Goal: Use online tool/utility: Utilize a website feature to perform a specific function

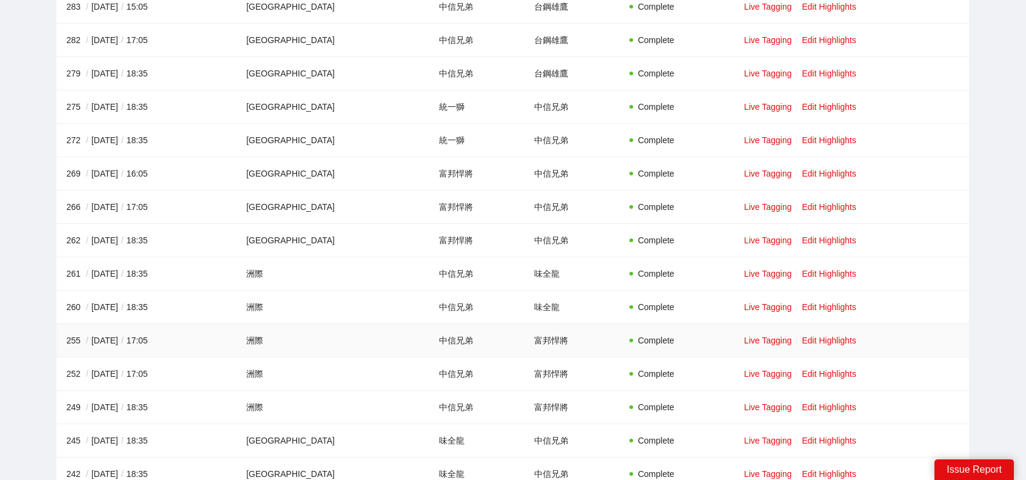
scroll to position [485, 0]
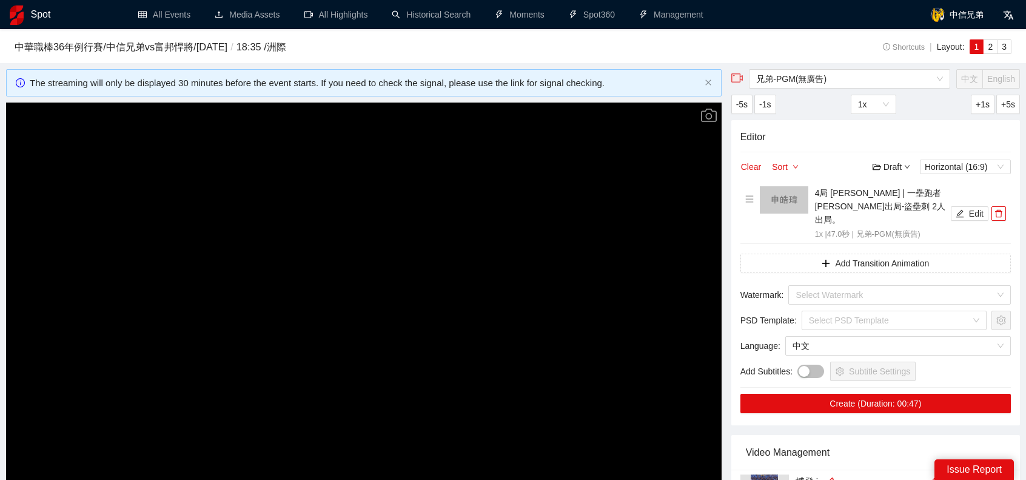
click at [528, 164] on video "Video Player" at bounding box center [364, 304] width 716 height 403
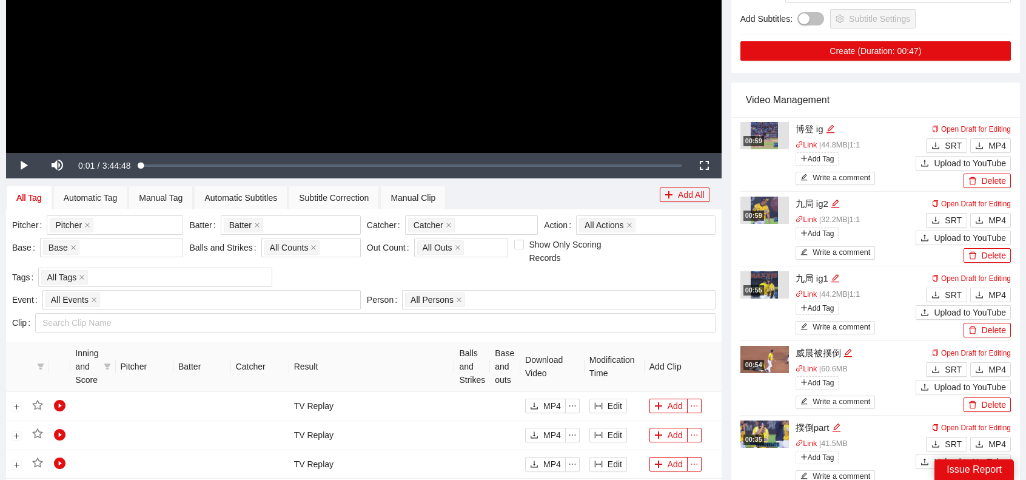
scroll to position [364, 0]
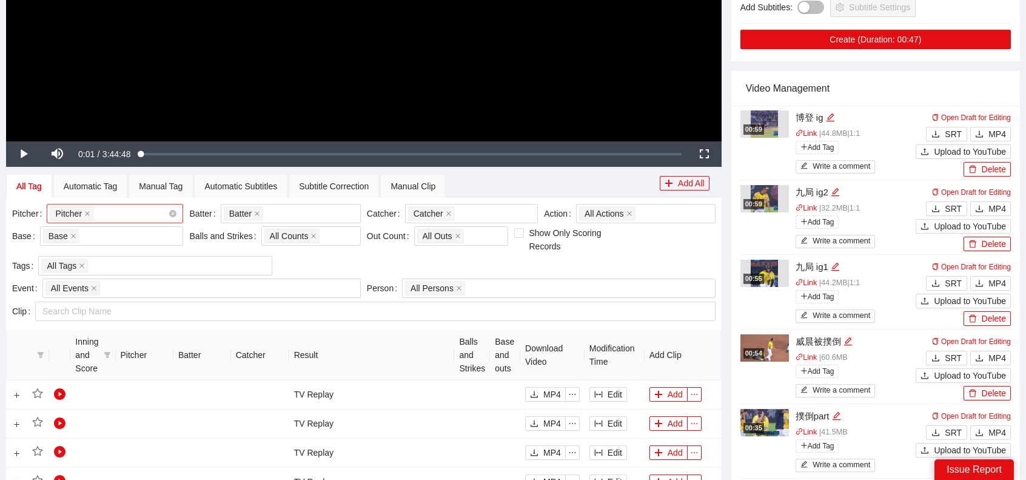
click at [121, 208] on div "Pitcher + 0 ..." at bounding box center [109, 213] width 118 height 17
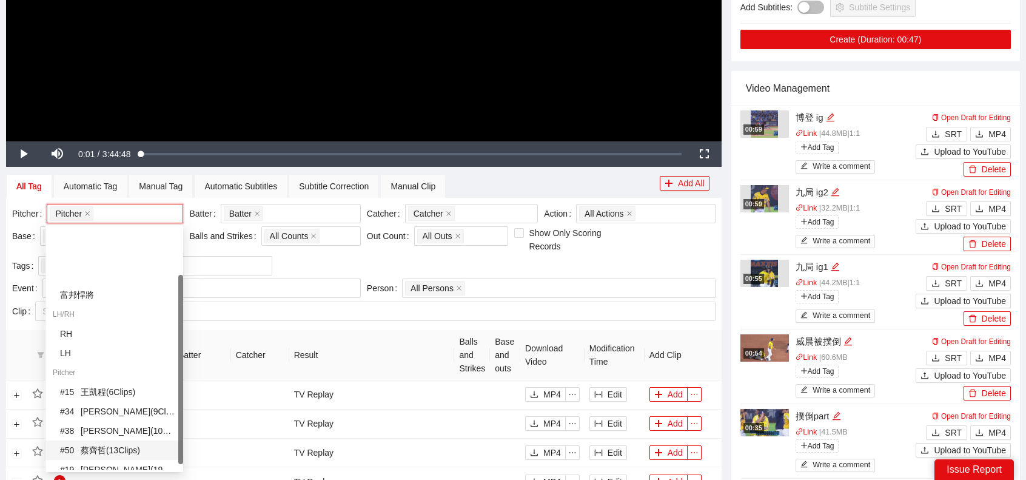
scroll to position [61, 0]
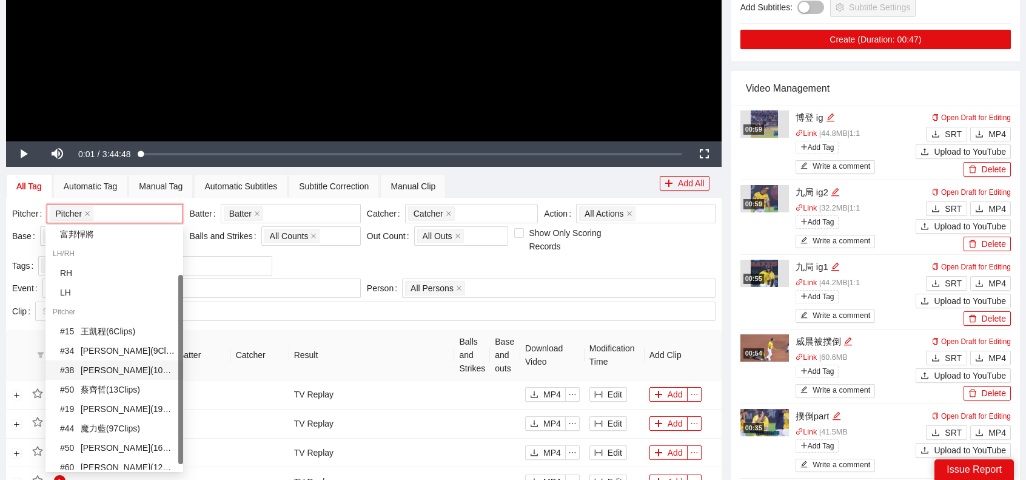
click at [115, 369] on div "# 38 李博登 ( 108 Clips )" at bounding box center [118, 369] width 116 height 13
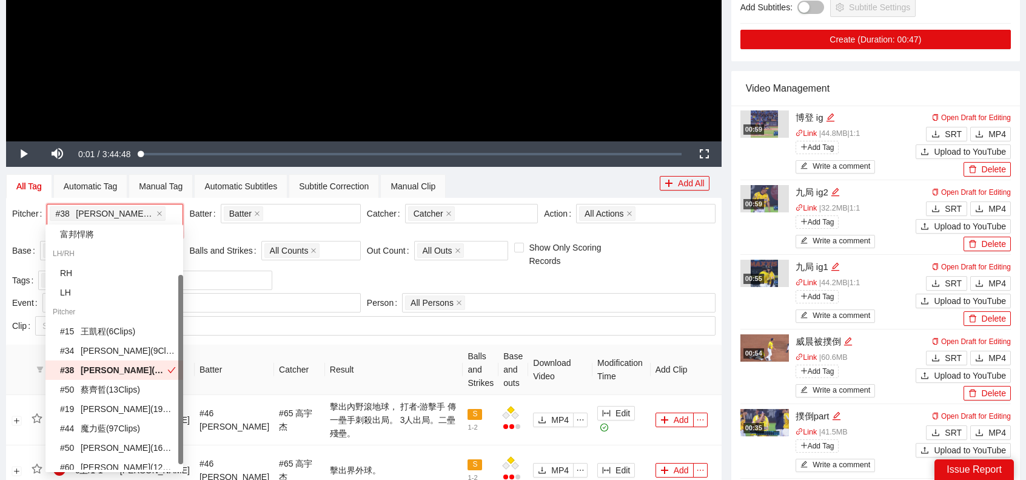
click at [412, 347] on th "Result" at bounding box center [394, 370] width 138 height 50
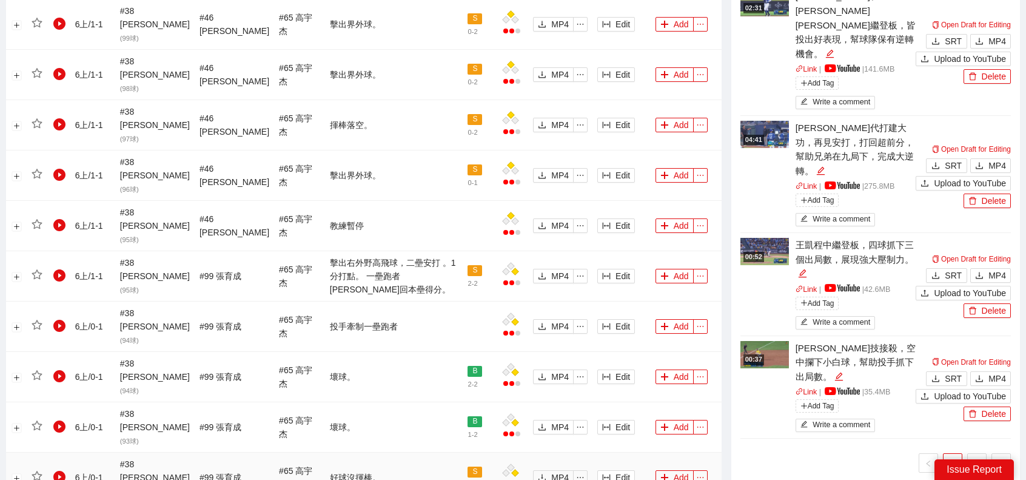
scroll to position [1092, 0]
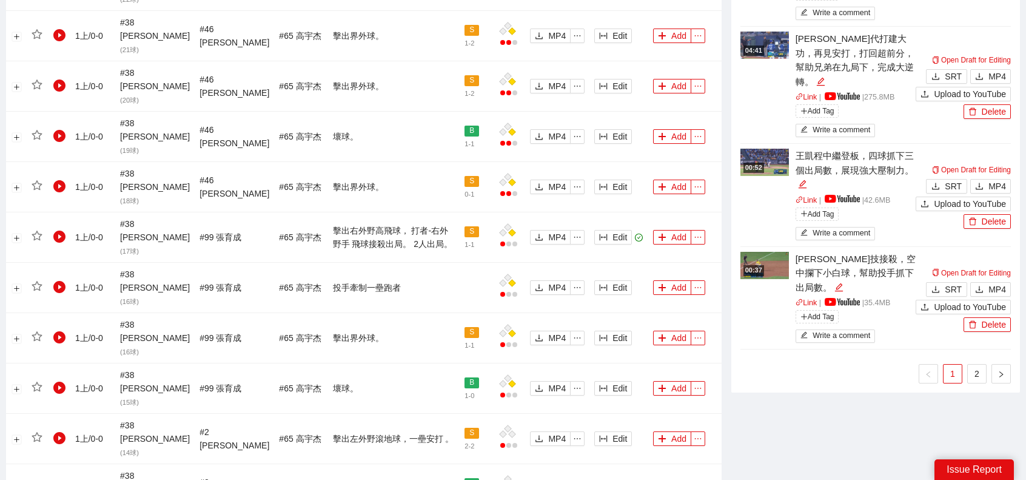
scroll to position [1031, 0]
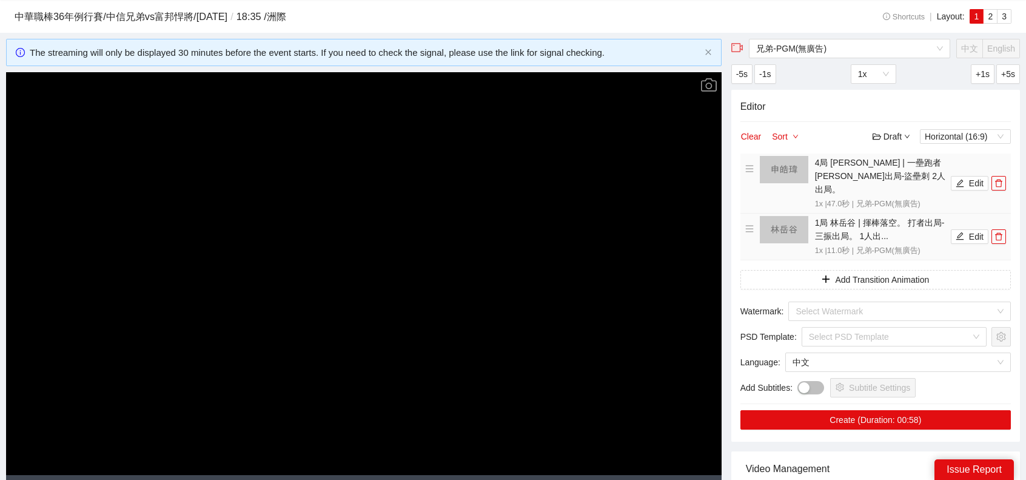
scroll to position [0, 0]
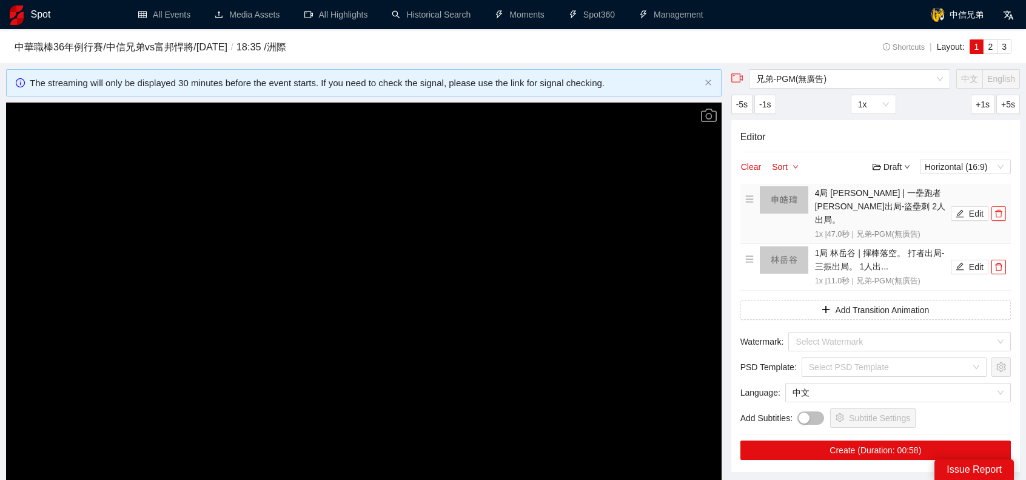
click at [998, 210] on icon "delete" at bounding box center [998, 214] width 7 height 8
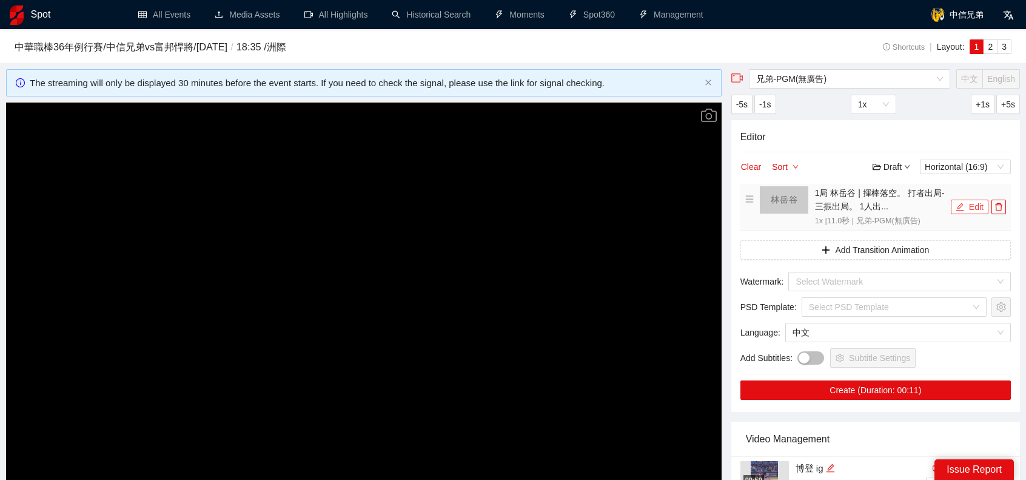
click at [967, 214] on button "Edit" at bounding box center [970, 207] width 38 height 15
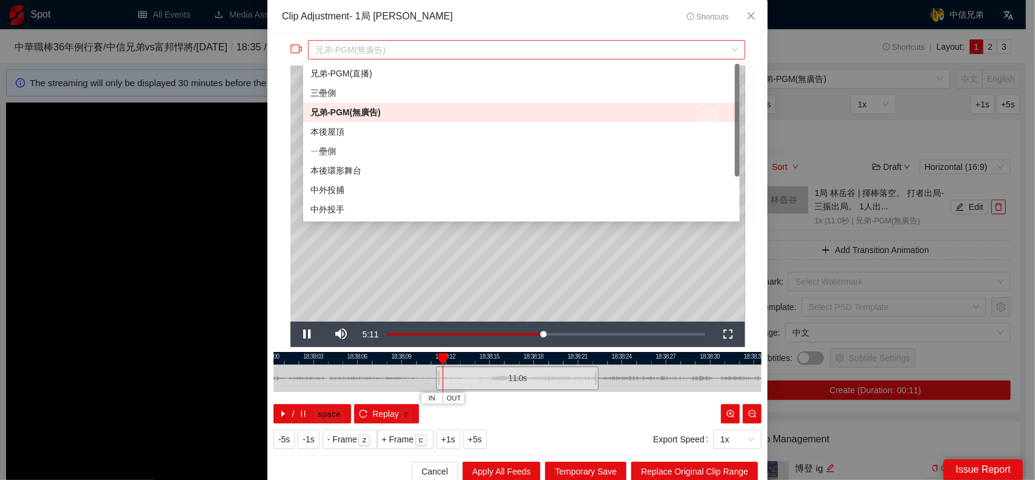
click at [363, 53] on span "兄弟-PGM(無廣告)" at bounding box center [526, 50] width 422 height 18
click at [347, 206] on div "中外投手" at bounding box center [522, 209] width 422 height 13
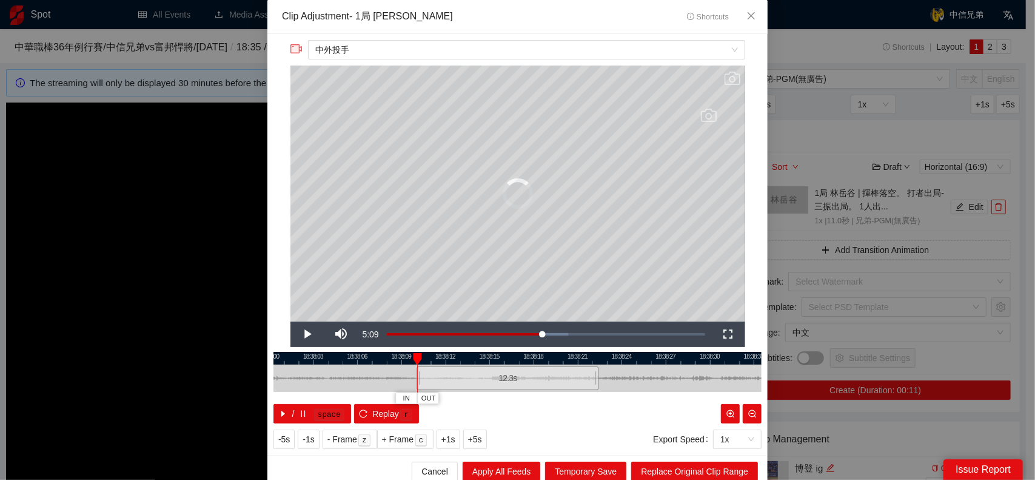
drag, startPoint x: 431, startPoint y: 377, endPoint x: 411, endPoint y: 377, distance: 19.4
click at [415, 377] on div at bounding box center [418, 378] width 7 height 27
click at [681, 468] on span "Replace Original Clip Range" at bounding box center [694, 471] width 107 height 13
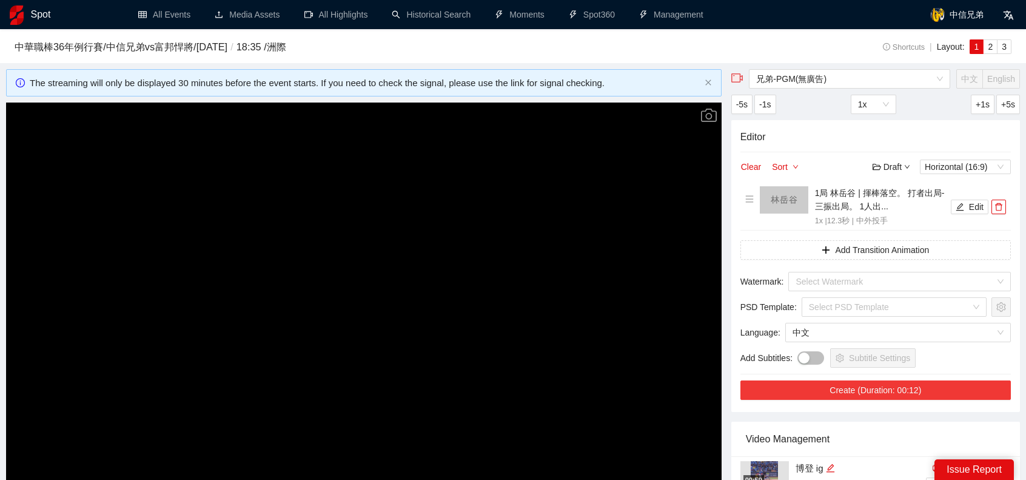
click at [940, 399] on div "Editor Clear Sort Draft Horizontal (16:9) 1局 林岳谷 | 揮棒落空。 打者出局-三振出局。 1人出... 1x |…" at bounding box center [876, 266] width 289 height 292
click at [929, 392] on button "Create (Duration: 00:12)" at bounding box center [876, 389] width 271 height 19
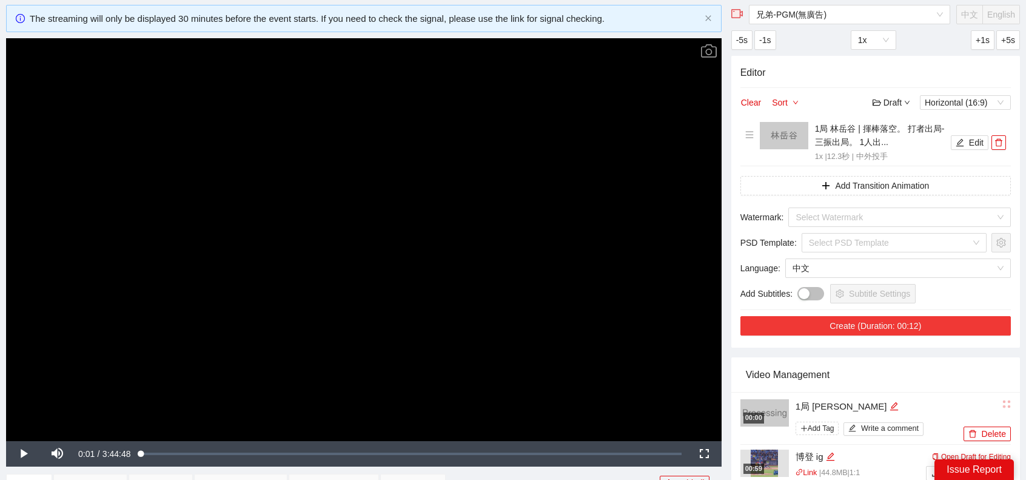
scroll to position [121, 0]
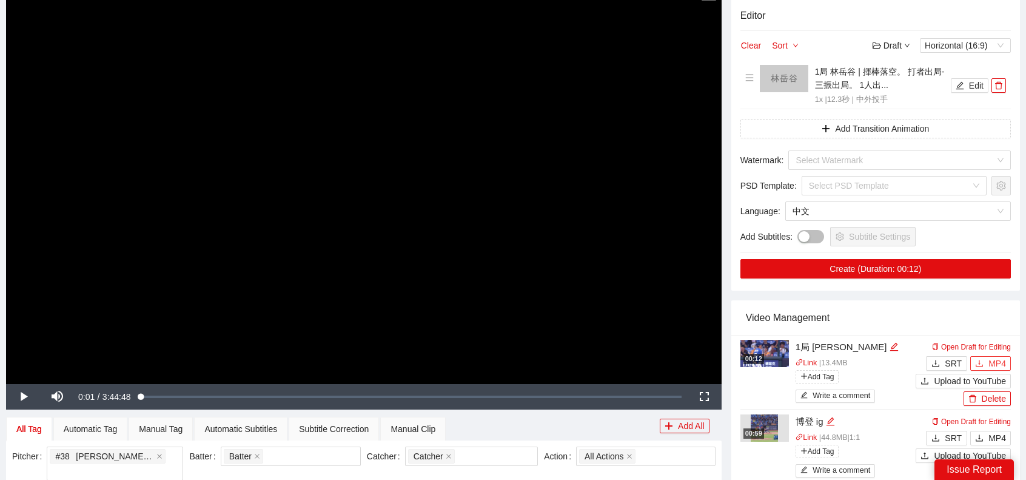
click at [984, 362] on icon "download" at bounding box center [979, 363] width 8 height 8
